Goal: Complete application form

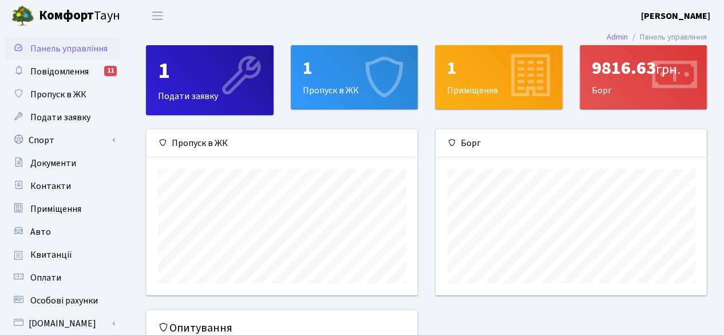
scroll to position [165, 271]
click at [360, 70] on icon at bounding box center [384, 77] width 54 height 54
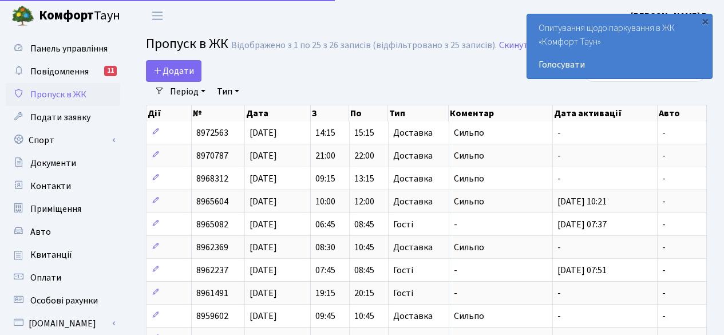
select select "25"
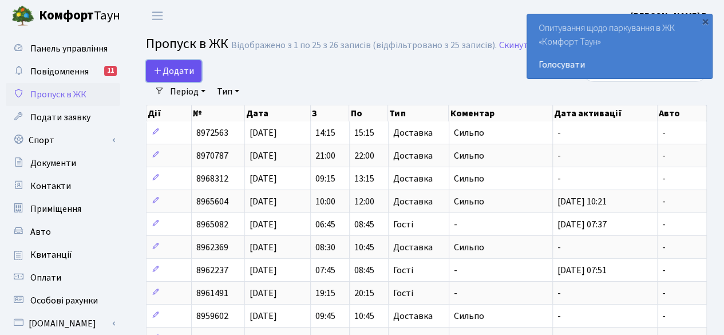
click at [175, 62] on link "Додати" at bounding box center [174, 71] width 56 height 22
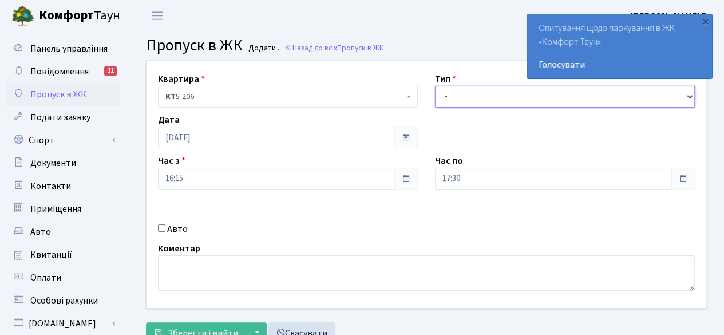
click at [478, 93] on select "- Доставка Таксі Гості Сервіс" at bounding box center [565, 97] width 260 height 22
select select "1"
click at [435, 86] on select "- Доставка Таксі Гості Сервіс" at bounding box center [565, 97] width 260 height 22
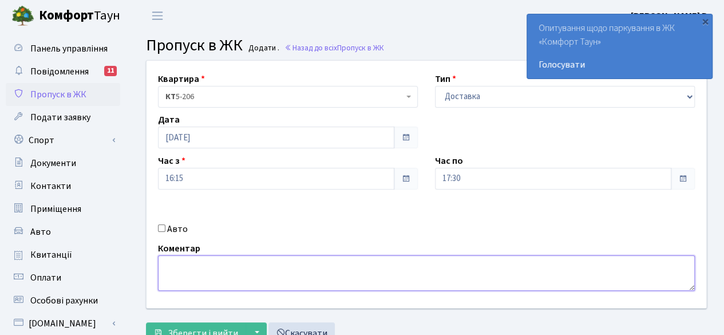
click at [238, 265] on textarea at bounding box center [426, 273] width 537 height 36
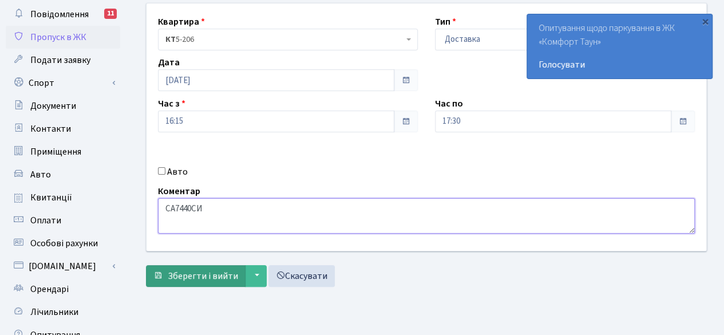
type textarea "СА7440СИ"
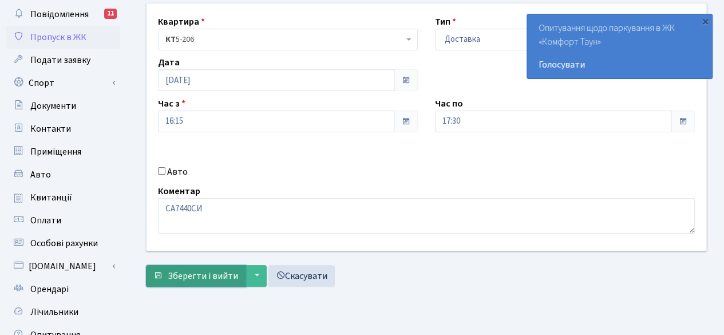
click at [197, 273] on span "Зберегти і вийти" at bounding box center [203, 276] width 70 height 13
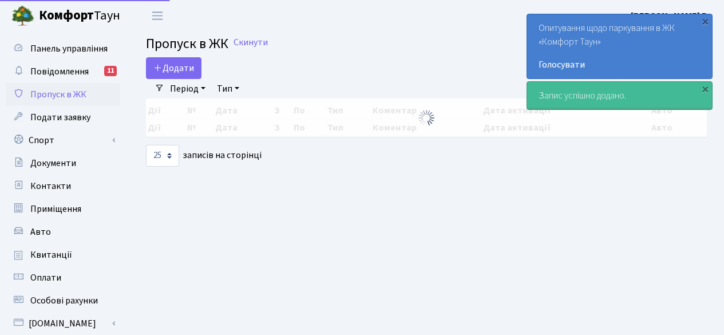
select select "25"
